Goal: Entertainment & Leisure: Consume media (video, audio)

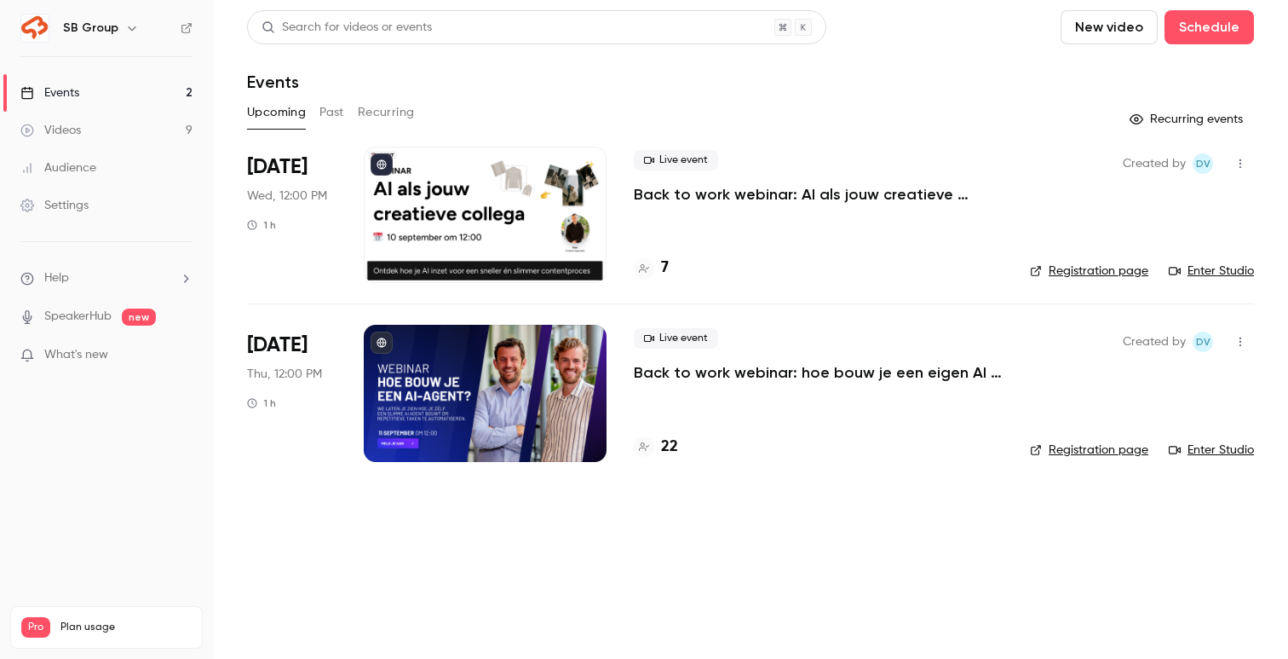
click at [119, 135] on link "Videos 9" at bounding box center [106, 130] width 213 height 37
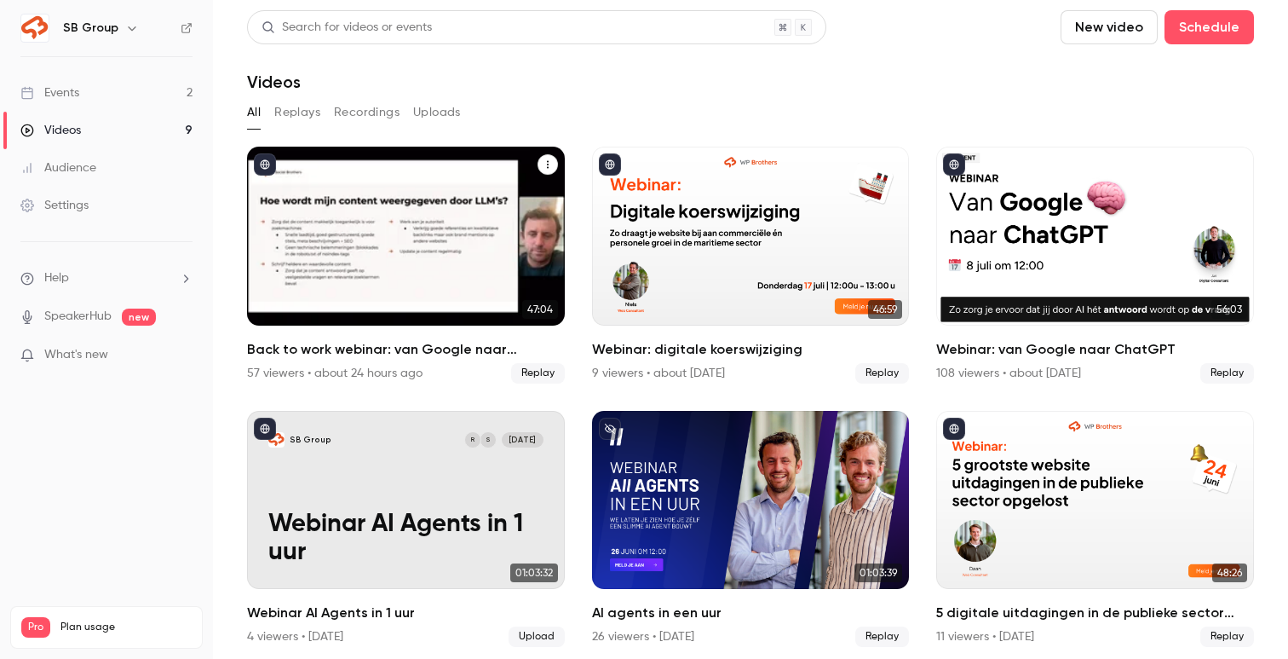
click at [369, 172] on div "Back to work webinar: van Google naar ChatGPT" at bounding box center [406, 236] width 318 height 179
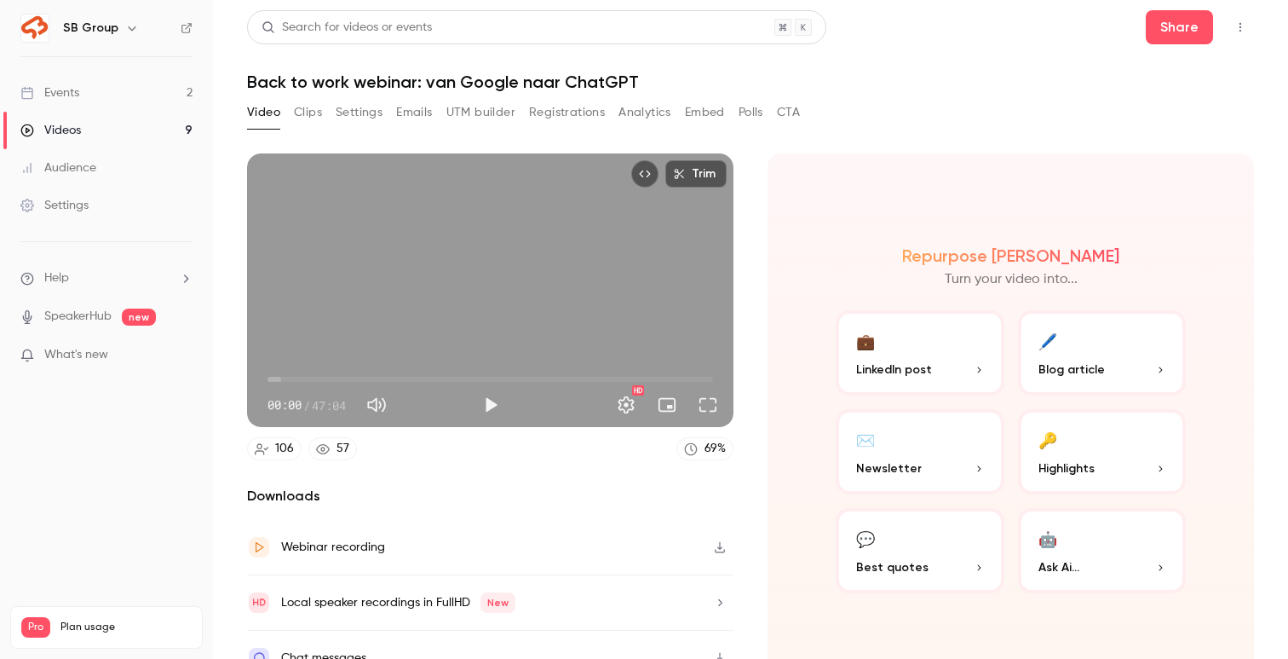
scroll to position [26, 0]
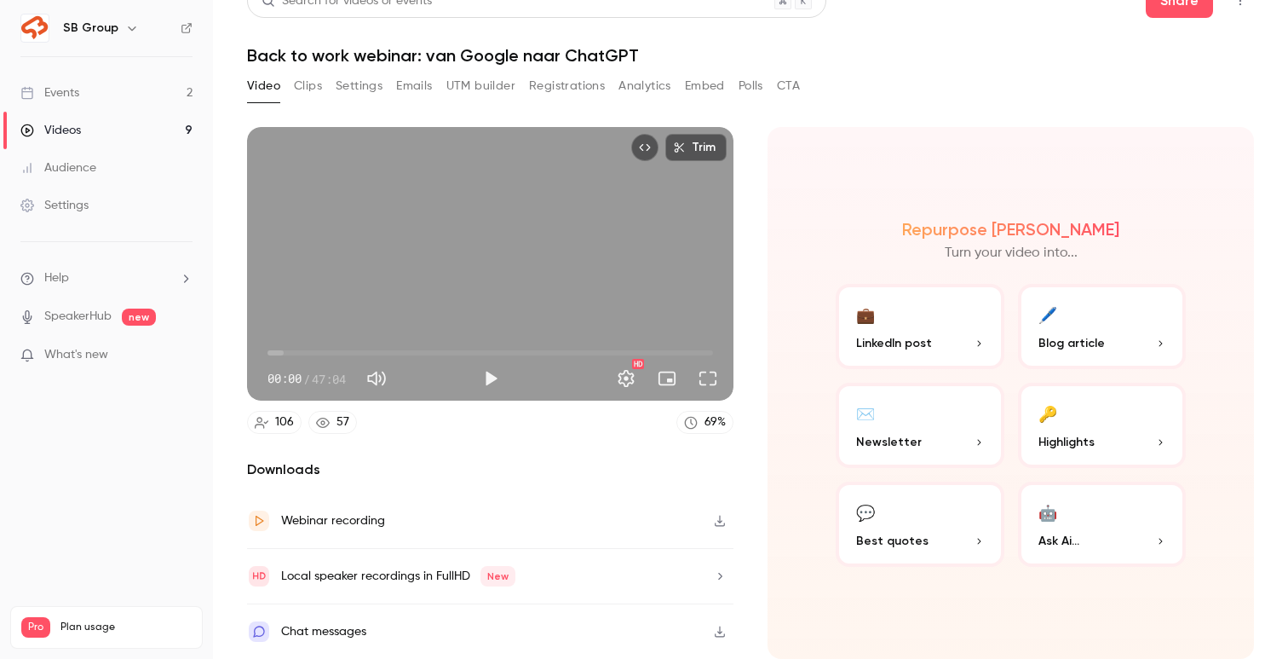
click at [167, 84] on link "Events 2" at bounding box center [106, 92] width 213 height 37
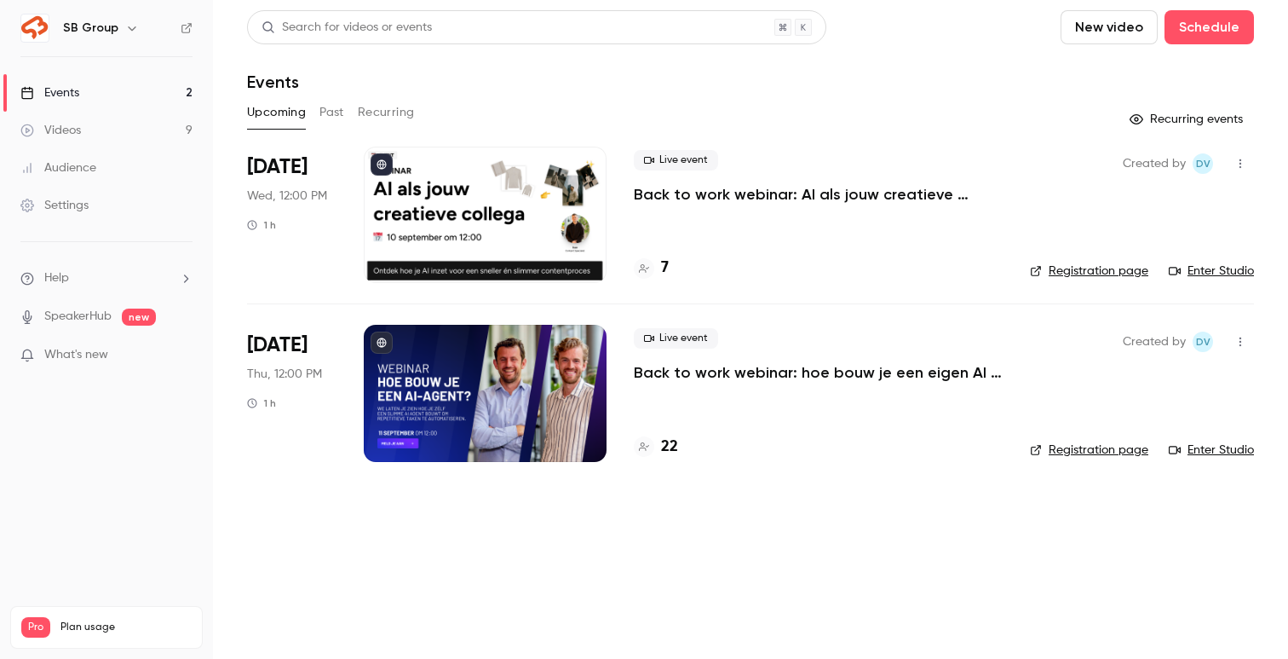
click at [183, 130] on link "Videos 9" at bounding box center [106, 130] width 213 height 37
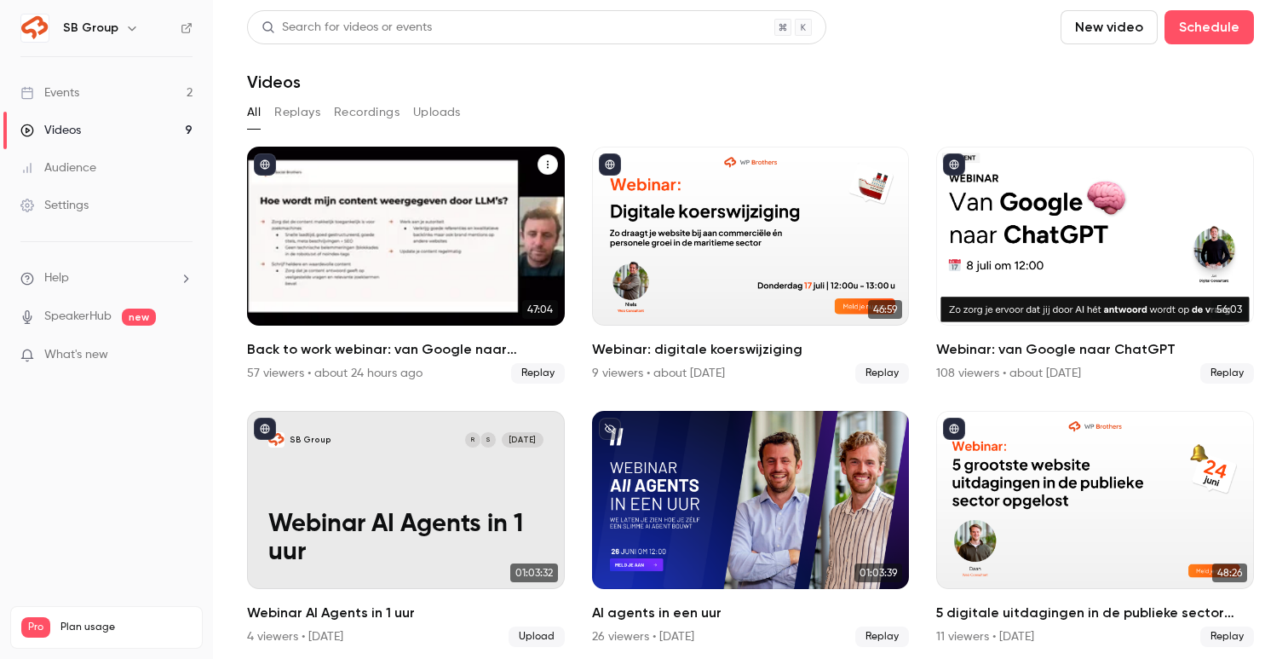
click at [453, 256] on div "Back to work webinar: van Google naar ChatGPT" at bounding box center [406, 236] width 318 height 179
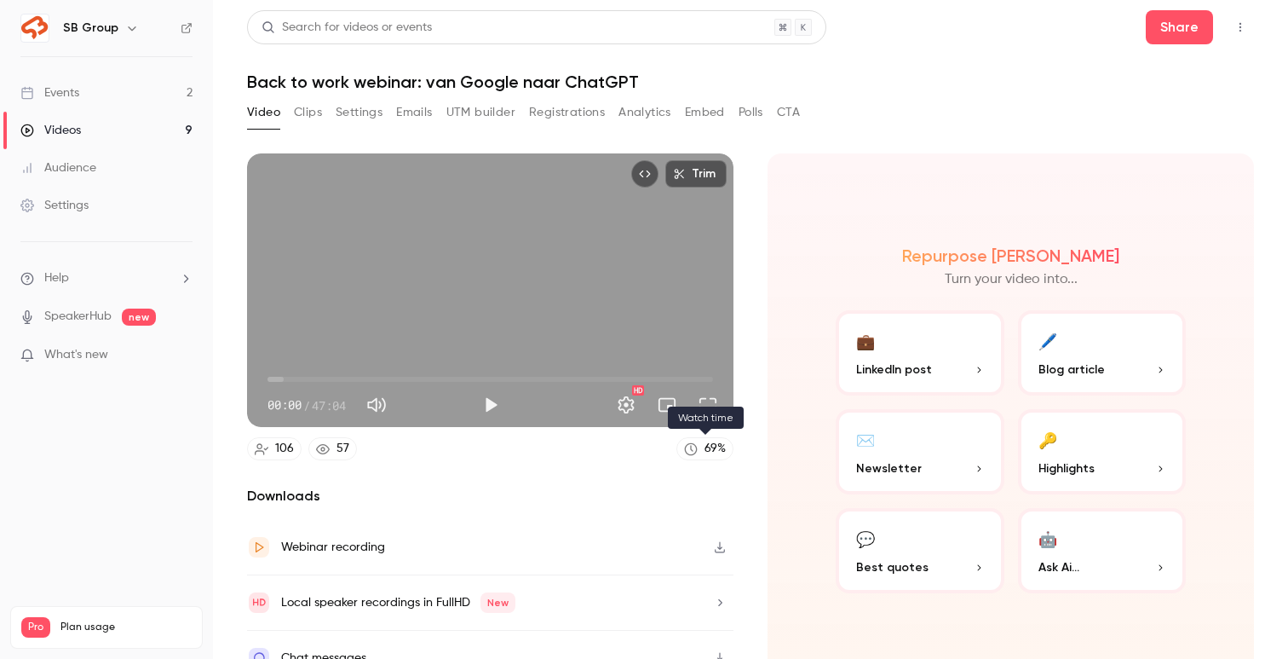
scroll to position [26, 0]
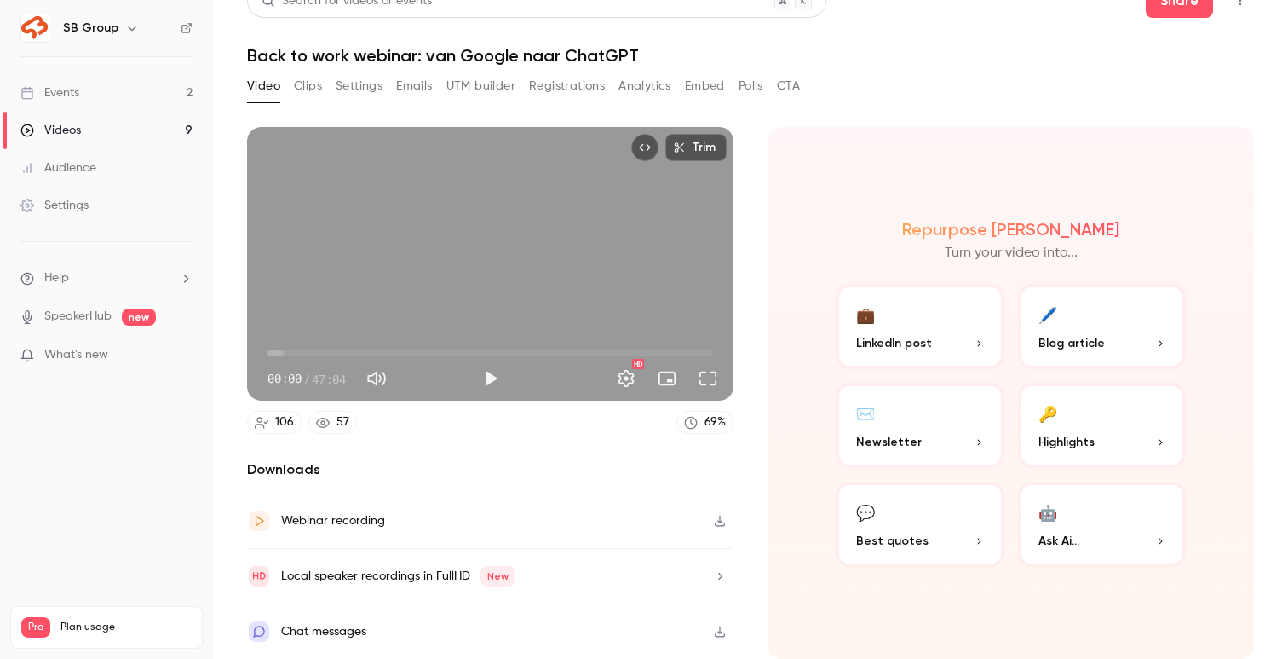
click at [310, 82] on button "Clips" at bounding box center [308, 85] width 28 height 27
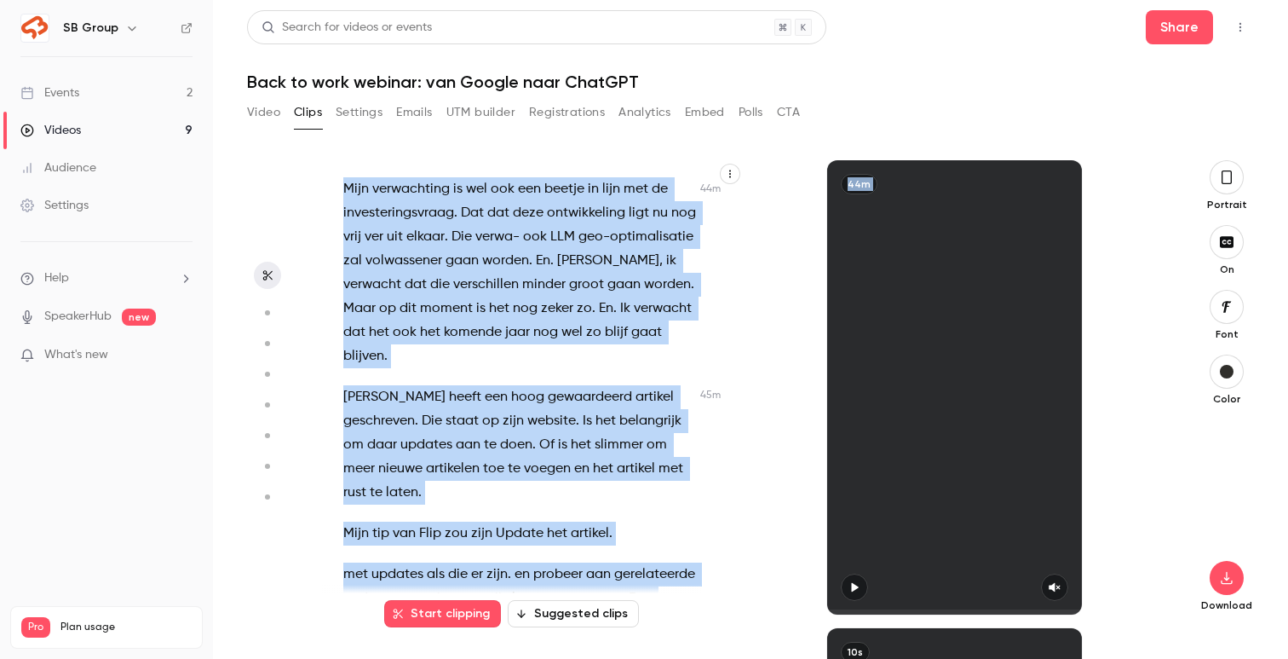
scroll to position [23404, 0]
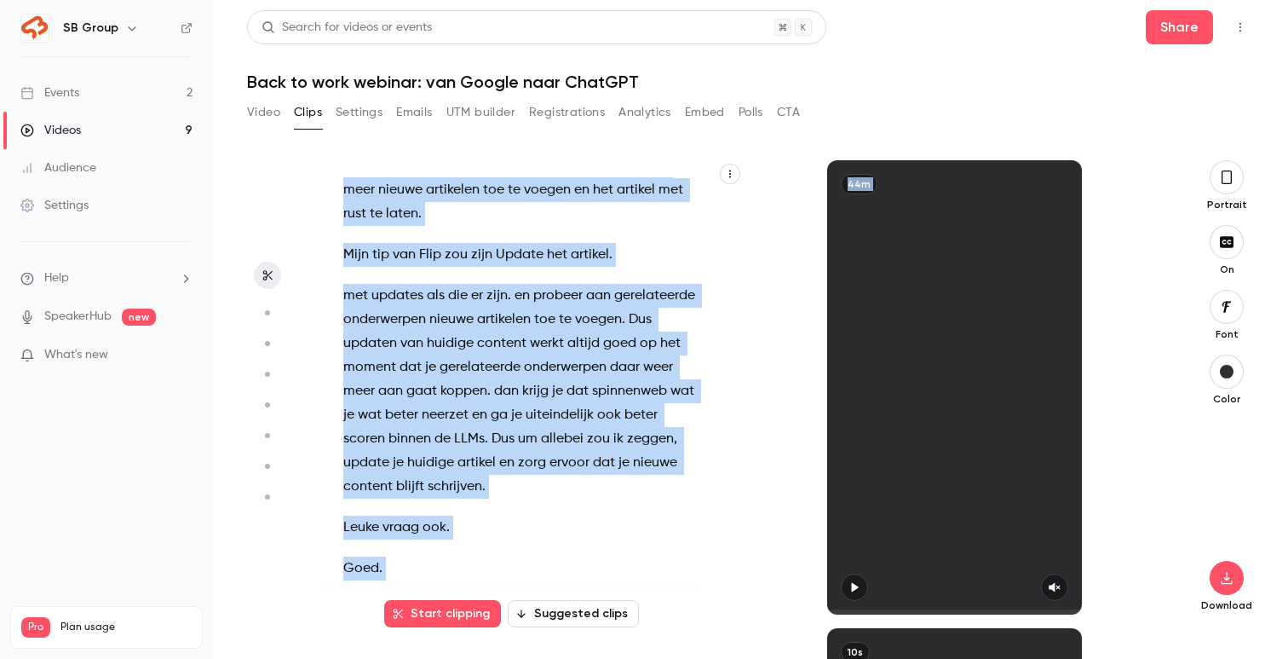
drag, startPoint x: 345, startPoint y: 248, endPoint x: 603, endPoint y: 729, distance: 546.2
click at [603, 658] on html "SB Group Events 2 Videos 9 Audience Settings Help SpeakerHub new What's new Pro…" at bounding box center [644, 329] width 1288 height 659
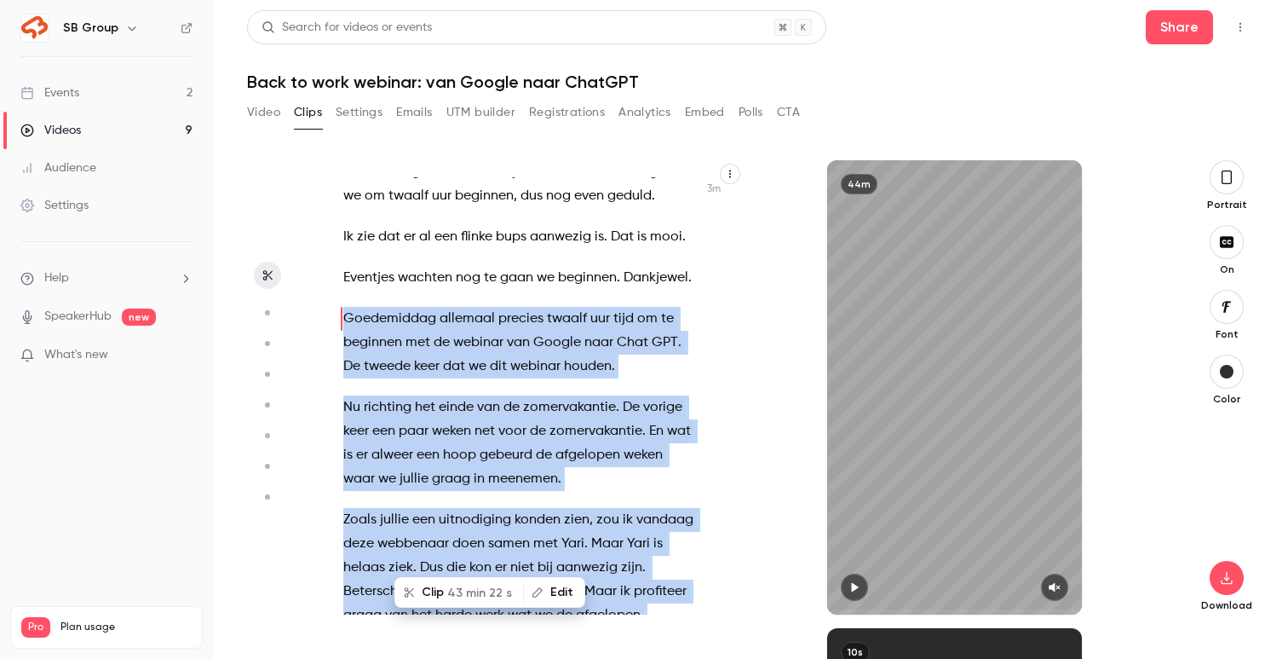
scroll to position [0, 0]
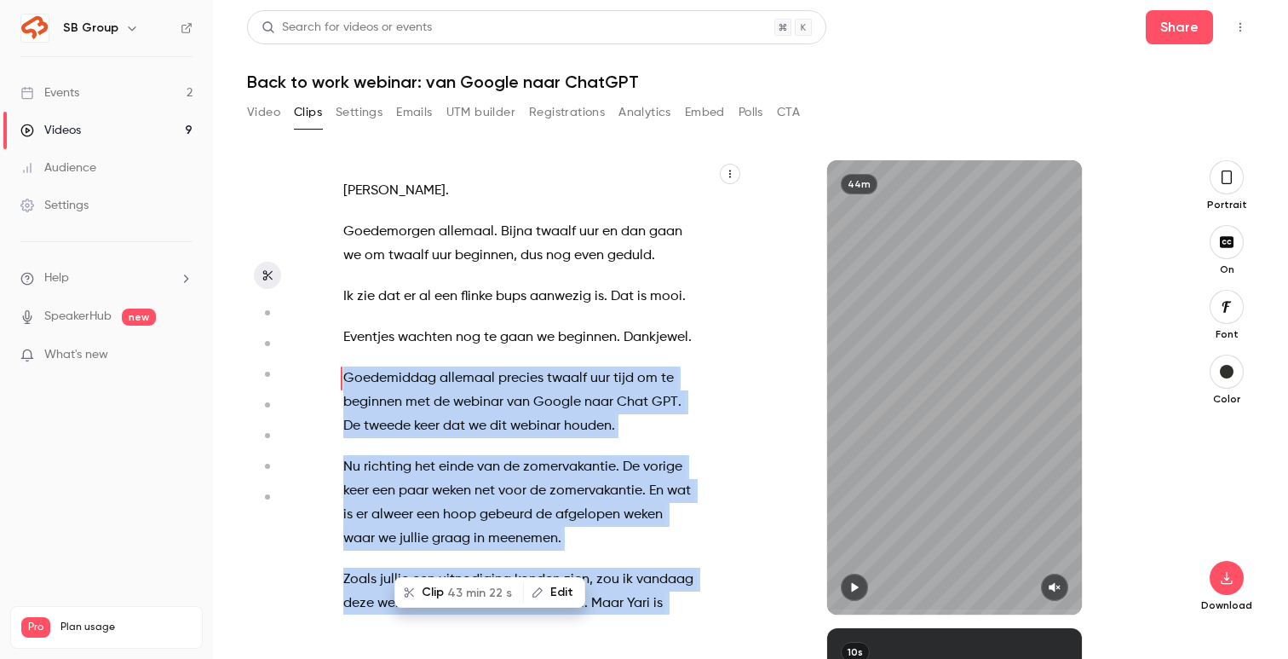
copy div "[PERSON_NAME] allemaal precies twaalf uur tijd om te beginnen met de webinar va…"
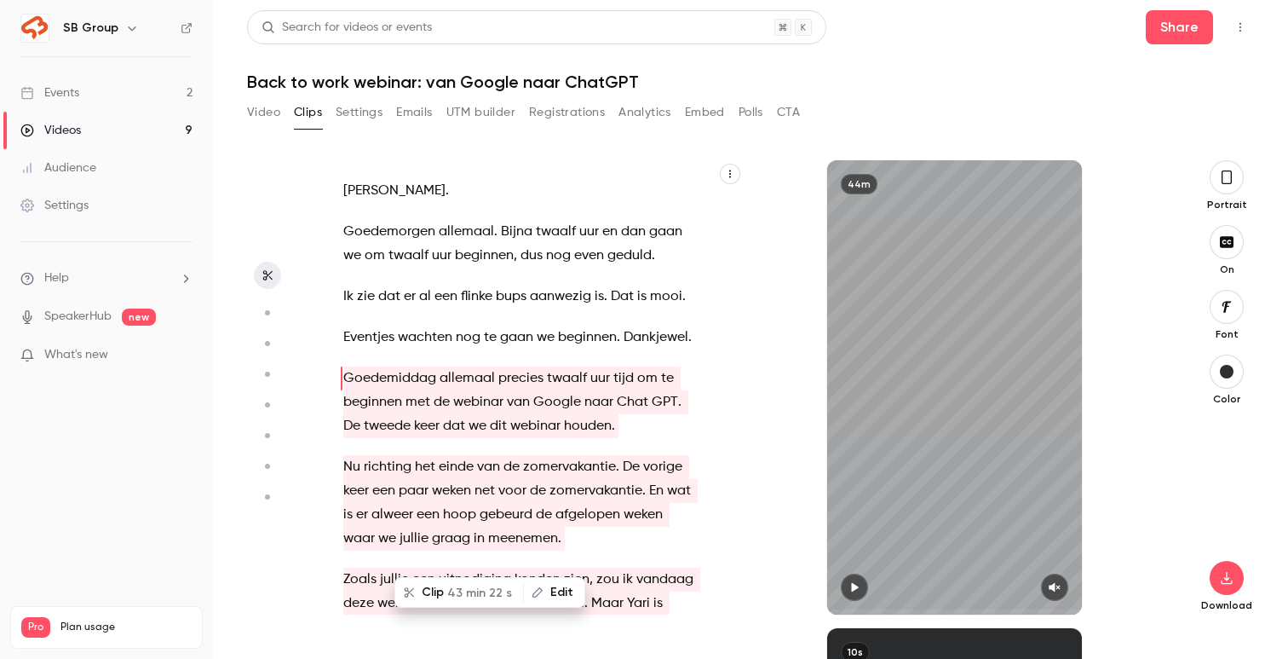
type input "****"
